Goal: Information Seeking & Learning: Learn about a topic

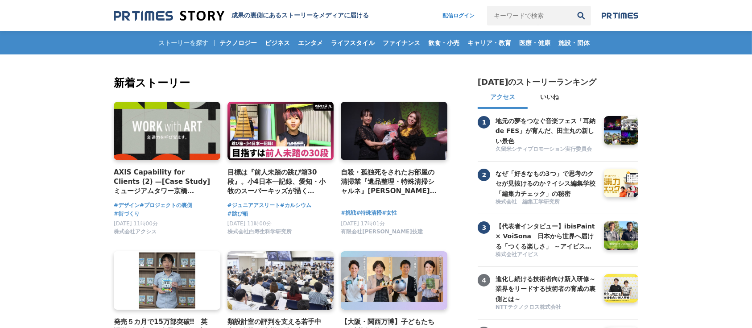
scroll to position [119, 0]
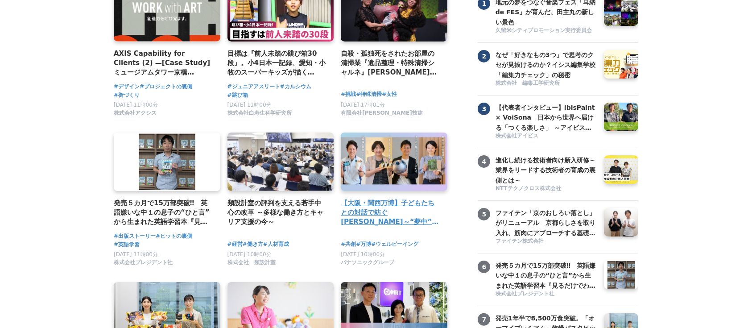
click at [400, 229] on div "【大阪・関西万博】子どもたちとの対話で紡ぐ[PERSON_NAME]～“夢中”の力を育む「Unlock FRプログラム」" at bounding box center [394, 214] width 107 height 32
click at [407, 210] on h4 "【大阪・関西万博】子どもたちとの対話で紡ぐ未来～“夢中”の力を育む「Unlock FRプログラム」" at bounding box center [390, 212] width 99 height 29
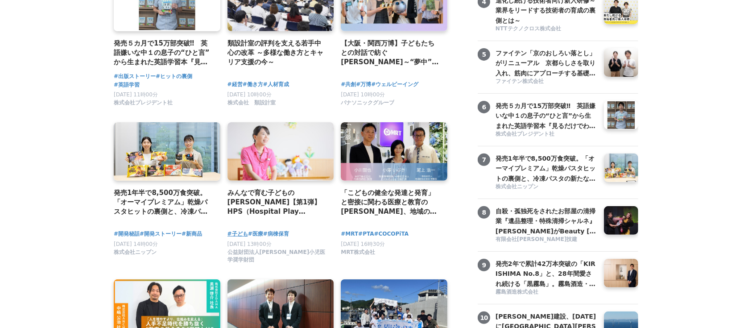
scroll to position [297, 0]
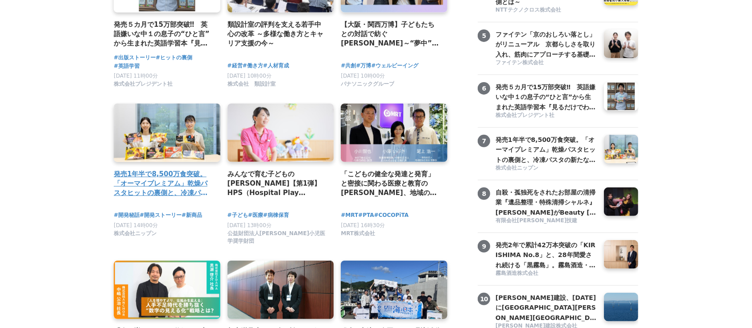
click at [187, 189] on h4 "発売1年半で8,500万食突破。「オーマイプレミアム」乾燥パスタヒットの裏側と、冷凍パスタの新たな挑戦。徹底的な消費者起点で「おいしさ」を追求するニップンの歩み" at bounding box center [163, 183] width 99 height 29
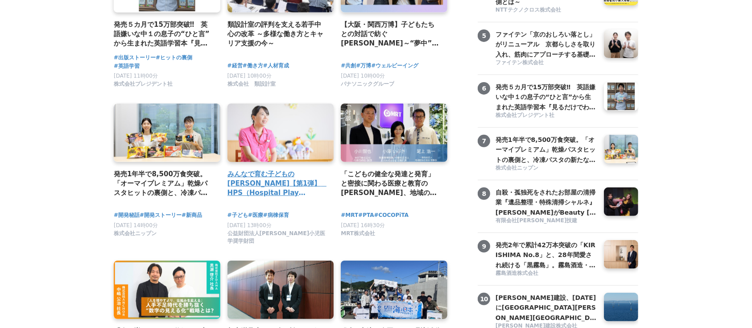
click at [274, 200] on div "みんなで育む子どもの[PERSON_NAME]【第1弾】　HPS（Hospital Play Specialist）[PERSON_NAME]　ーチャイルドフ…" at bounding box center [280, 185] width 107 height 32
click at [283, 196] on h4 "みんなで育む子どもの未来【第1弾】　HPS（Hospital Play Specialist）時本雅子さん　ーチャイルドフレンドリーな医療を目指して" at bounding box center [276, 183] width 99 height 29
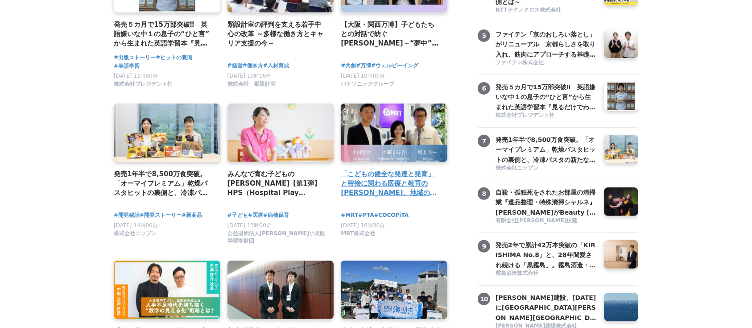
click at [404, 189] on h4 "「こどもの健全な発達と発育」と密接に関わる医療と教育の未来、地域の役割や関わり方" at bounding box center [390, 183] width 99 height 29
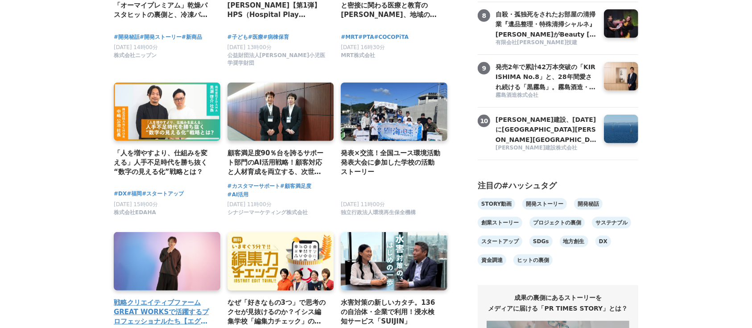
scroll to position [475, 0]
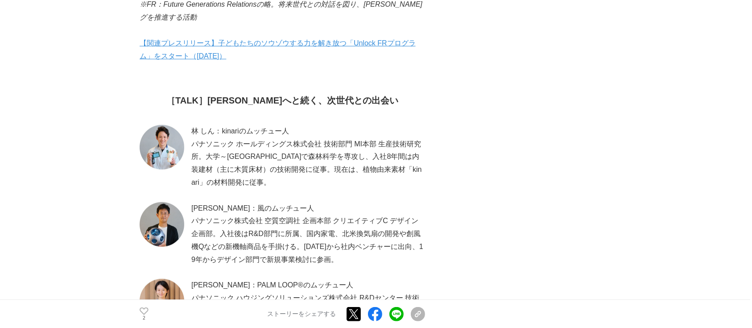
scroll to position [416, 0]
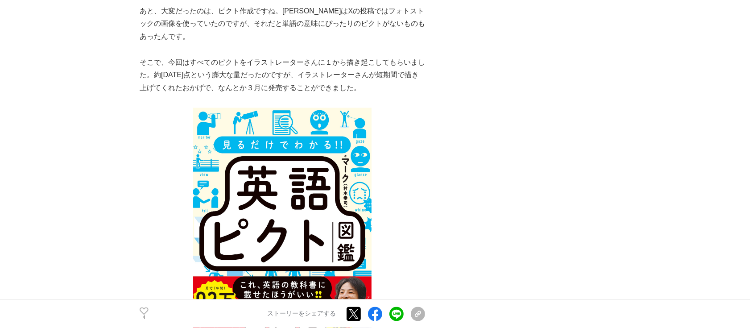
scroll to position [1784, 0]
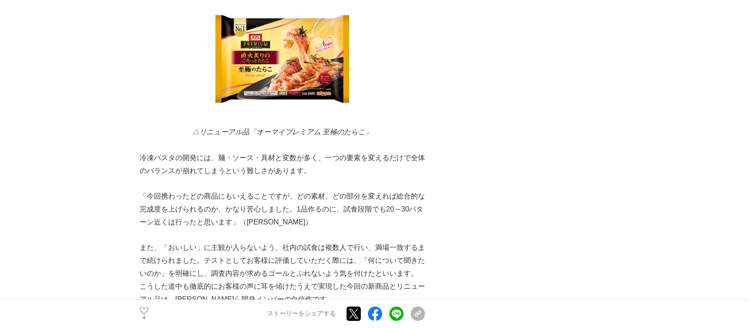
scroll to position [3210, 0]
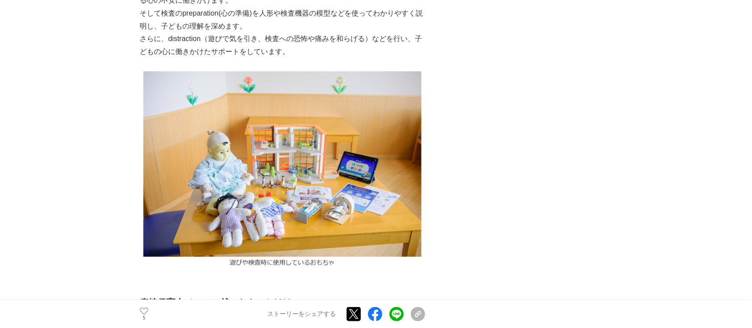
scroll to position [892, 0]
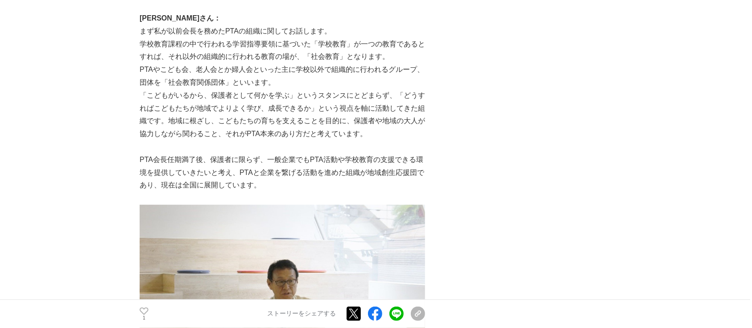
scroll to position [892, 0]
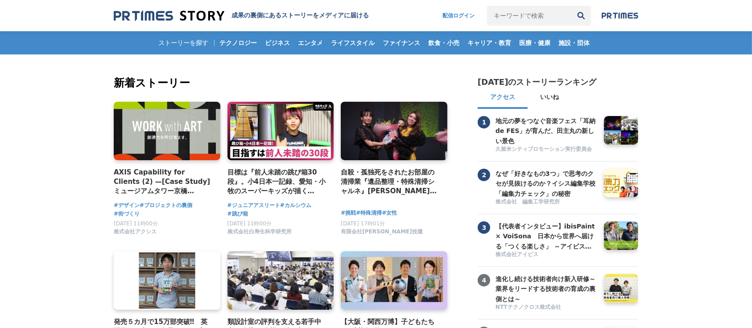
scroll to position [119, 0]
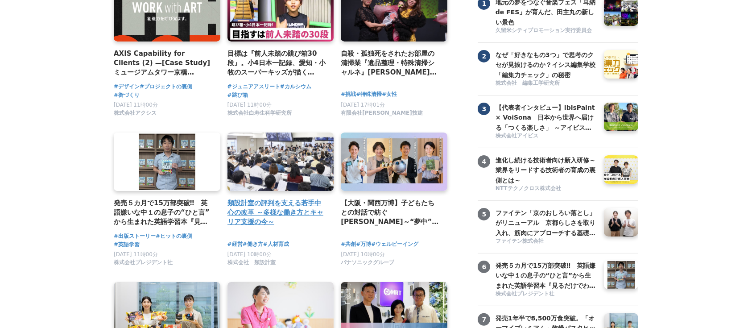
click at [308, 217] on h4 "類設計室の評判を支える若手中心の改革 ～多様な働き方とキャリア支援の今～" at bounding box center [276, 212] width 99 height 29
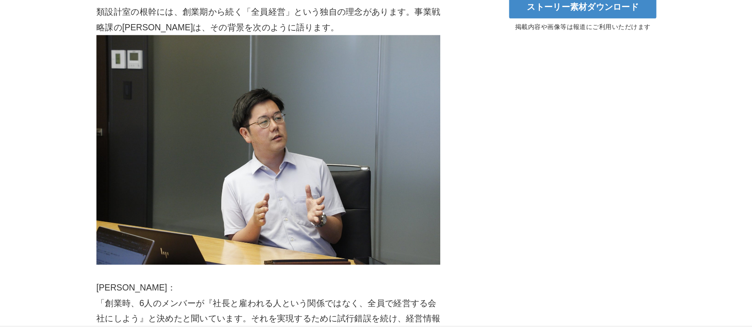
scroll to position [296, 0]
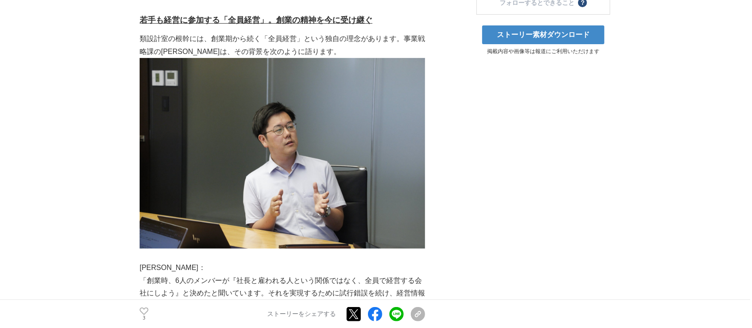
click at [350, 169] on img at bounding box center [282, 153] width 285 height 190
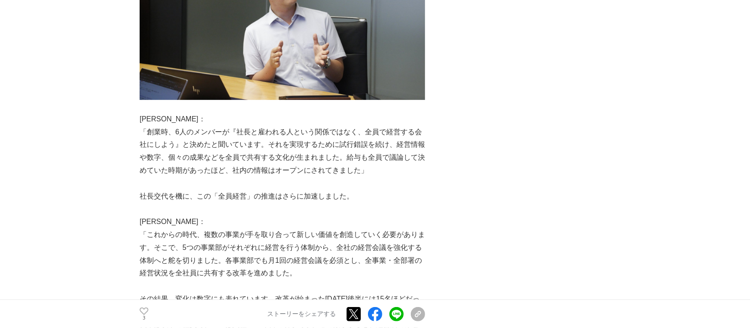
scroll to position [0, 0]
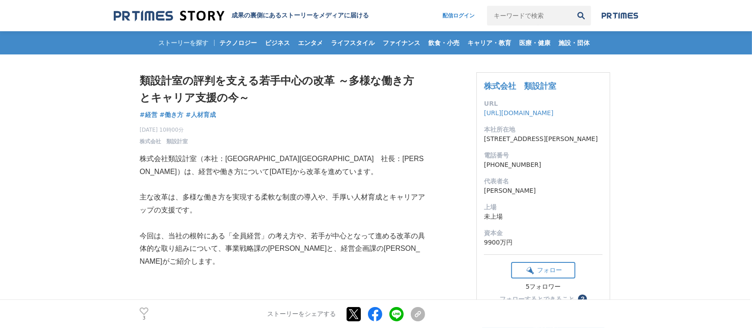
click at [367, 284] on p at bounding box center [282, 287] width 285 height 13
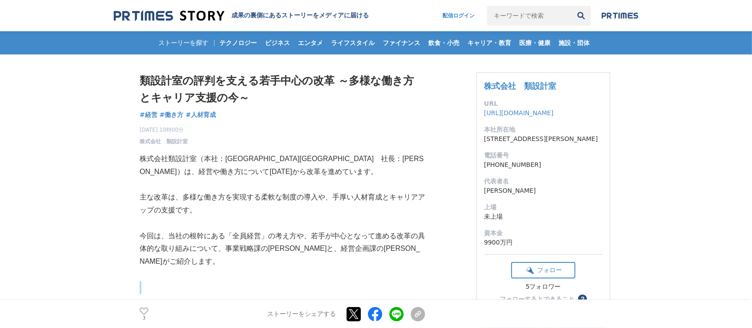
click at [367, 284] on p at bounding box center [282, 287] width 285 height 13
